Goal: Information Seeking & Learning: Learn about a topic

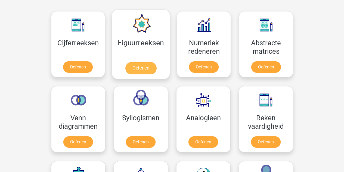
scroll to position [245, 0]
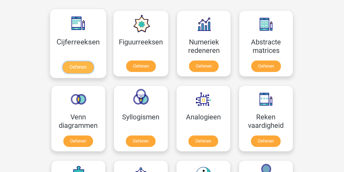
click at [78, 66] on link "Oefenen" at bounding box center [78, 67] width 31 height 12
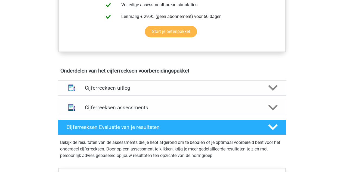
scroll to position [272, 0]
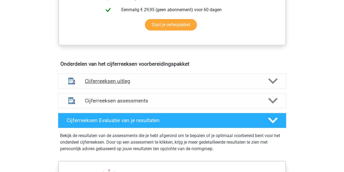
click at [267, 85] on div at bounding box center [272, 81] width 18 height 10
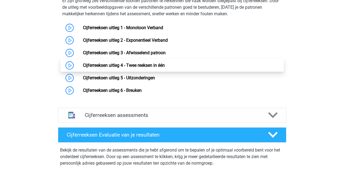
scroll to position [408, 0]
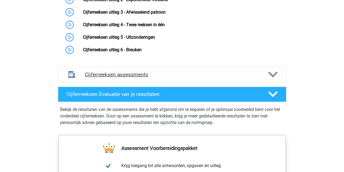
click at [193, 78] on h4 "Cijferreeksen assessments" at bounding box center [172, 74] width 175 height 6
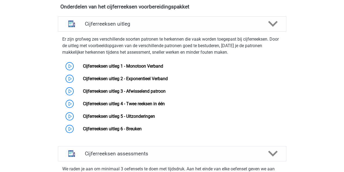
scroll to position [326, 0]
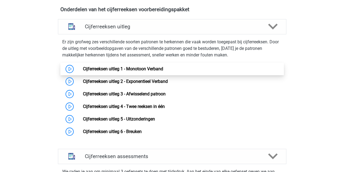
click at [129, 71] on link "Cijferreeksen uitleg 1 - Monotoon Verband" at bounding box center [123, 68] width 80 height 5
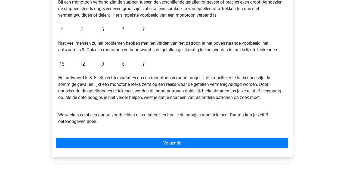
scroll to position [109, 0]
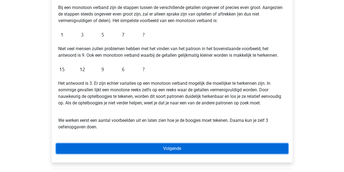
click at [184, 144] on link "Volgende" at bounding box center [172, 148] width 232 height 10
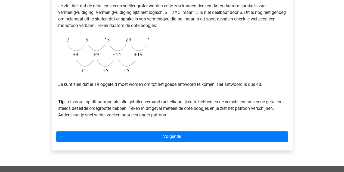
scroll to position [136, 0]
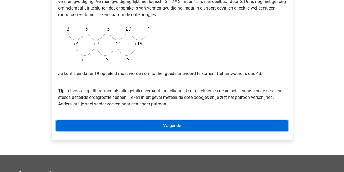
click at [167, 125] on link "Volgende" at bounding box center [172, 125] width 232 height 10
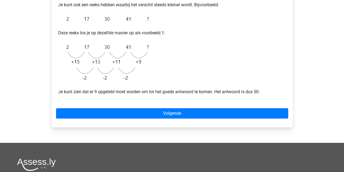
scroll to position [109, 0]
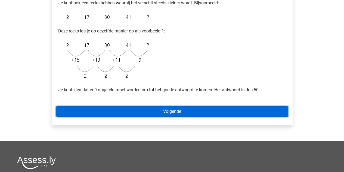
click at [168, 110] on link "Volgende" at bounding box center [172, 111] width 232 height 10
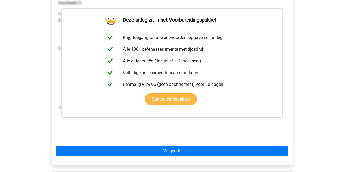
scroll to position [163, 0]
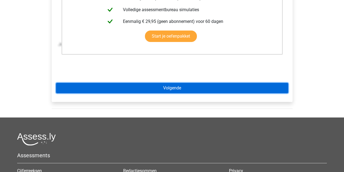
click at [206, 92] on link "Volgende" at bounding box center [172, 88] width 232 height 10
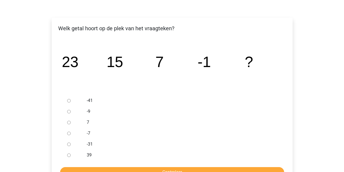
scroll to position [82, 0]
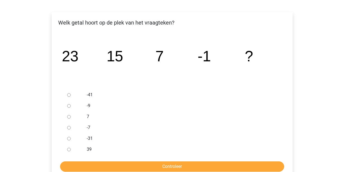
click at [67, 105] on input "-9" at bounding box center [69, 106] width 4 height 4
radio input "true"
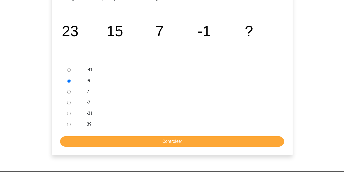
scroll to position [163, 0]
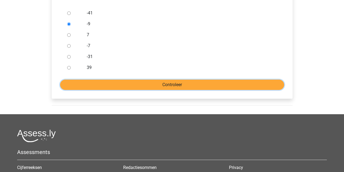
click at [172, 85] on input "Controleer" at bounding box center [172, 84] width 224 height 10
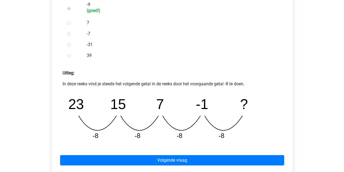
scroll to position [190, 0]
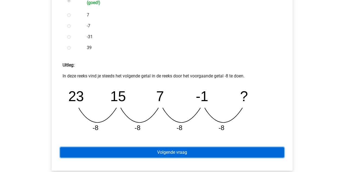
click at [188, 153] on link "Volgende vraag" at bounding box center [172, 152] width 224 height 10
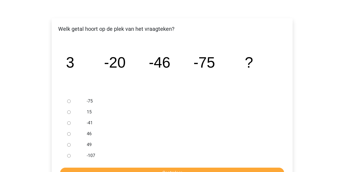
scroll to position [82, 0]
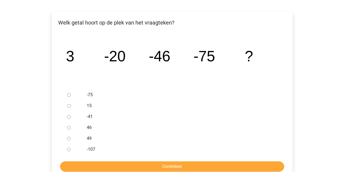
click at [95, 148] on label "-107" at bounding box center [181, 149] width 188 height 7
click at [71, 148] on input "-107" at bounding box center [69, 149] width 4 height 4
radio input "true"
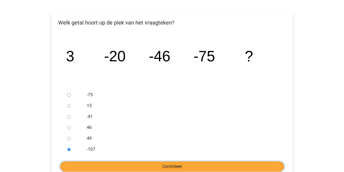
click at [109, 165] on input "Controleer" at bounding box center [172, 166] width 224 height 10
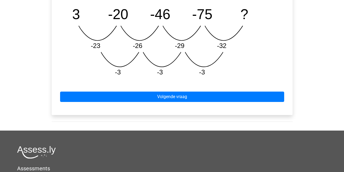
scroll to position [299, 0]
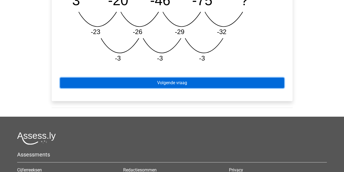
click at [198, 83] on link "Volgende vraag" at bounding box center [172, 83] width 224 height 10
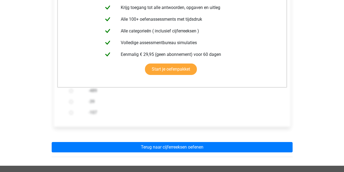
scroll to position [136, 0]
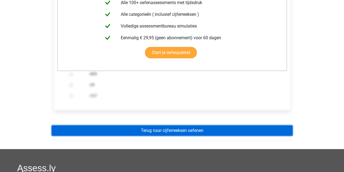
click at [195, 131] on link "Terug naar cijferreeksen oefenen" at bounding box center [172, 130] width 241 height 10
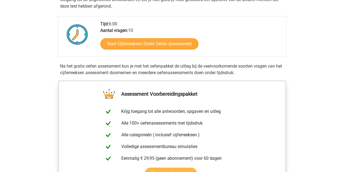
scroll to position [136, 0]
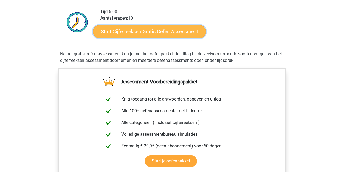
click at [155, 37] on link "Start Cijferreeksen Gratis Oefen Assessment" at bounding box center [149, 31] width 113 height 13
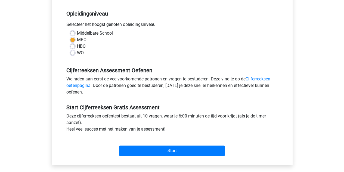
scroll to position [136, 0]
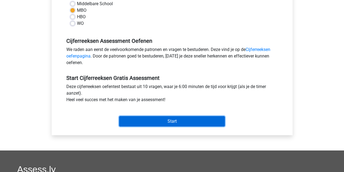
click at [185, 120] on input "Start" at bounding box center [172, 121] width 106 height 10
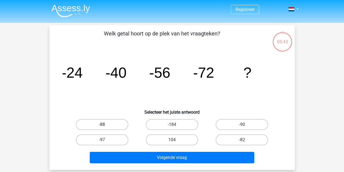
click at [121, 124] on label "-88" at bounding box center [102, 124] width 52 height 11
click at [106, 124] on input "-88" at bounding box center [104, 126] width 4 height 4
radio input "true"
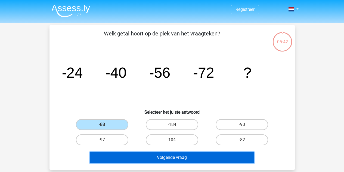
click at [162, 157] on button "Volgende vraag" at bounding box center [172, 156] width 165 height 11
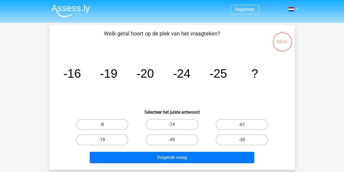
scroll to position [25, 0]
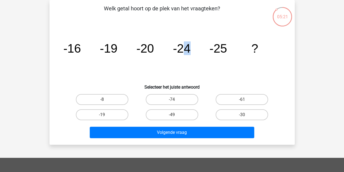
drag, startPoint x: 183, startPoint y: 54, endPoint x: 206, endPoint y: 60, distance: 23.8
click at [205, 61] on icon "image/svg+xml -16 -19 -20 -24 -25 ?" at bounding box center [172, 52] width 219 height 55
drag, startPoint x: 226, startPoint y: 69, endPoint x: 210, endPoint y: 67, distance: 16.7
click at [226, 69] on icon "image/svg+xml -16 -19 -20 -24 -25 ?" at bounding box center [172, 52] width 219 height 55
click at [248, 115] on label "-30" at bounding box center [242, 114] width 52 height 11
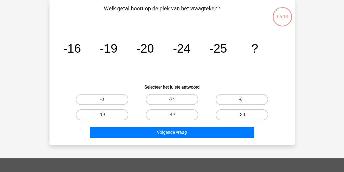
click at [246, 115] on input "-30" at bounding box center [244, 117] width 4 height 4
radio input "true"
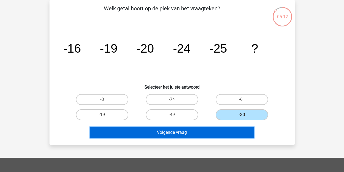
click at [218, 133] on button "Volgende vraag" at bounding box center [172, 131] width 165 height 11
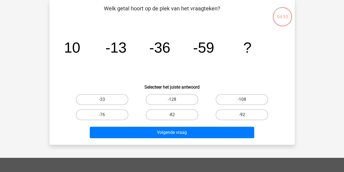
click at [242, 109] on label "-92" at bounding box center [242, 114] width 52 height 11
click at [242, 115] on input "-92" at bounding box center [244, 117] width 4 height 4
radio input "true"
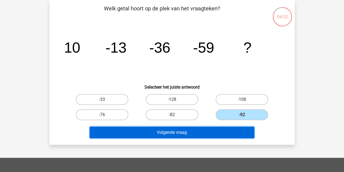
click at [210, 133] on button "Volgende vraag" at bounding box center [172, 131] width 165 height 11
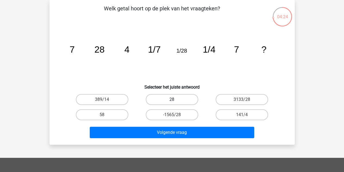
click at [178, 99] on label "28" at bounding box center [172, 99] width 52 height 11
click at [175, 99] on input "28" at bounding box center [174, 101] width 4 height 4
radio input "true"
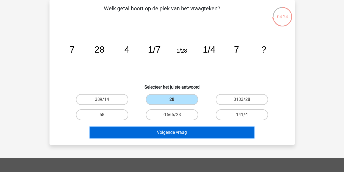
click at [182, 131] on button "Volgende vraag" at bounding box center [172, 131] width 165 height 11
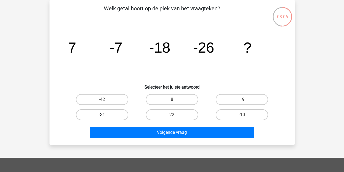
click at [115, 116] on label "-31" at bounding box center [102, 114] width 52 height 11
click at [106, 116] on input "-31" at bounding box center [104, 117] width 4 height 4
radio input "true"
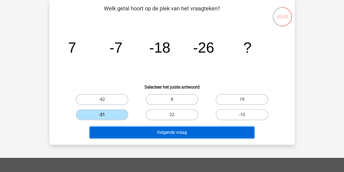
click at [149, 130] on button "Volgende vraag" at bounding box center [172, 131] width 165 height 11
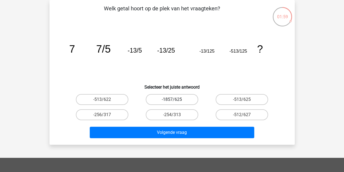
click at [181, 101] on label "-1857/625" at bounding box center [172, 99] width 52 height 11
click at [175, 101] on input "-1857/625" at bounding box center [174, 101] width 4 height 4
radio input "true"
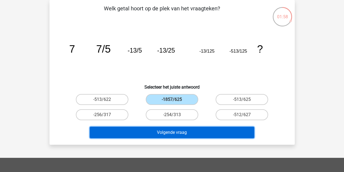
click at [183, 133] on button "Volgende vraag" at bounding box center [172, 131] width 165 height 11
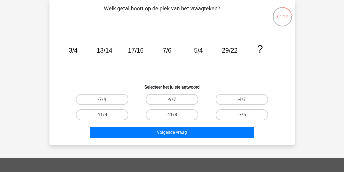
click at [184, 116] on label "-11/8" at bounding box center [172, 114] width 52 height 11
click at [175, 116] on input "-11/8" at bounding box center [174, 117] width 4 height 4
radio input "true"
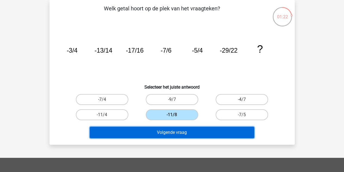
click at [187, 131] on button "Volgende vraag" at bounding box center [172, 131] width 165 height 11
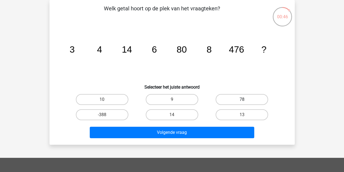
click at [229, 97] on label "78" at bounding box center [242, 99] width 52 height 11
click at [242, 99] on input "78" at bounding box center [244, 101] width 4 height 4
radio input "true"
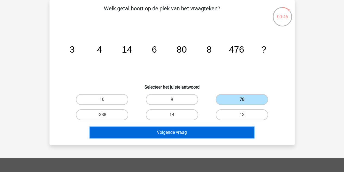
click at [203, 132] on button "Volgende vraag" at bounding box center [172, 131] width 165 height 11
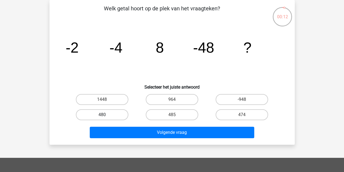
click at [94, 113] on label "480" at bounding box center [102, 114] width 52 height 11
click at [102, 115] on input "480" at bounding box center [104, 117] width 4 height 4
radio input "true"
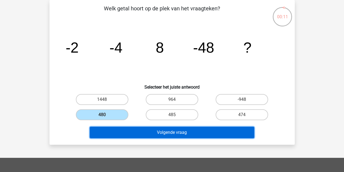
click at [148, 133] on button "Volgende vraag" at bounding box center [172, 131] width 165 height 11
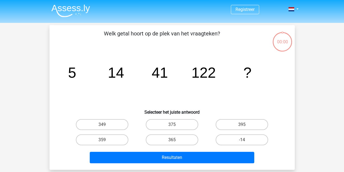
scroll to position [25, 0]
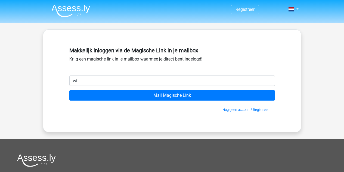
type input "[EMAIL_ADDRESS][DOMAIN_NAME]"
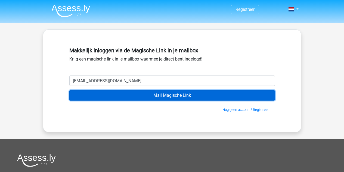
click at [181, 95] on input "Mail Magische Link" at bounding box center [172, 95] width 206 height 10
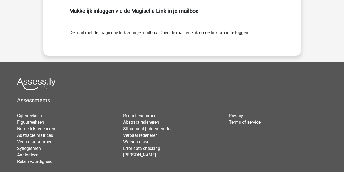
scroll to position [54, 0]
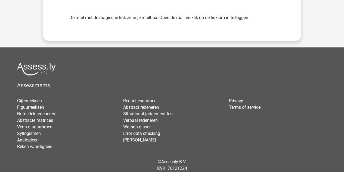
click at [39, 106] on link "Figuurreeksen" at bounding box center [30, 106] width 27 height 5
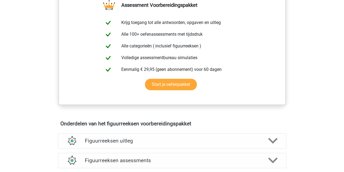
scroll to position [245, 0]
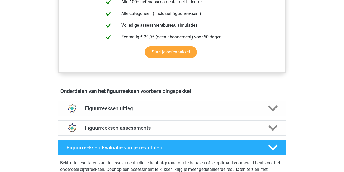
click at [164, 129] on h4 "Figuurreeksen assessments" at bounding box center [172, 128] width 175 height 6
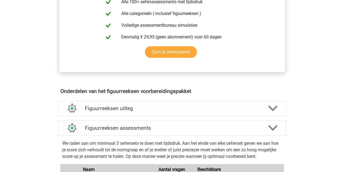
scroll to position [326, 0]
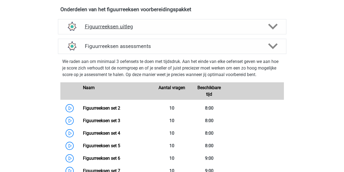
click at [128, 27] on h4 "Figuurreeksen uitleg" at bounding box center [172, 26] width 175 height 6
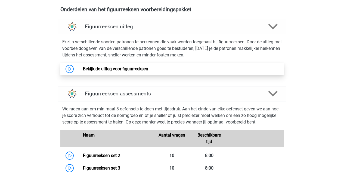
click at [140, 70] on link "Bekijk de uitleg voor figuurreeksen" at bounding box center [115, 68] width 65 height 5
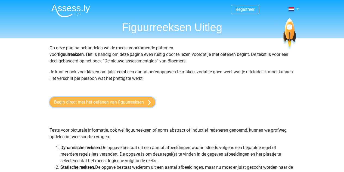
click at [86, 101] on link "Begin direct met het oefenen van figuurreeksen" at bounding box center [102, 102] width 106 height 10
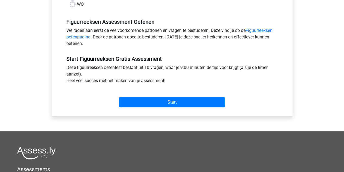
scroll to position [109, 0]
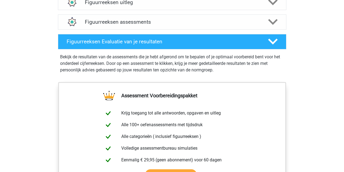
scroll to position [326, 0]
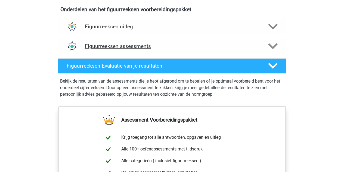
click at [137, 44] on h4 "Figuurreeksen assessments" at bounding box center [172, 46] width 175 height 6
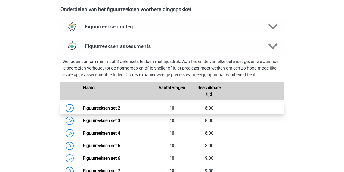
click at [104, 107] on link "Figuurreeksen set 2" at bounding box center [101, 107] width 37 height 5
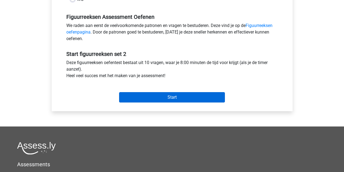
scroll to position [163, 0]
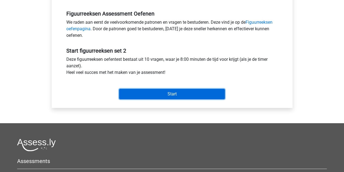
click at [170, 96] on input "Start" at bounding box center [172, 94] width 106 height 10
